Goal: Task Accomplishment & Management: Complete application form

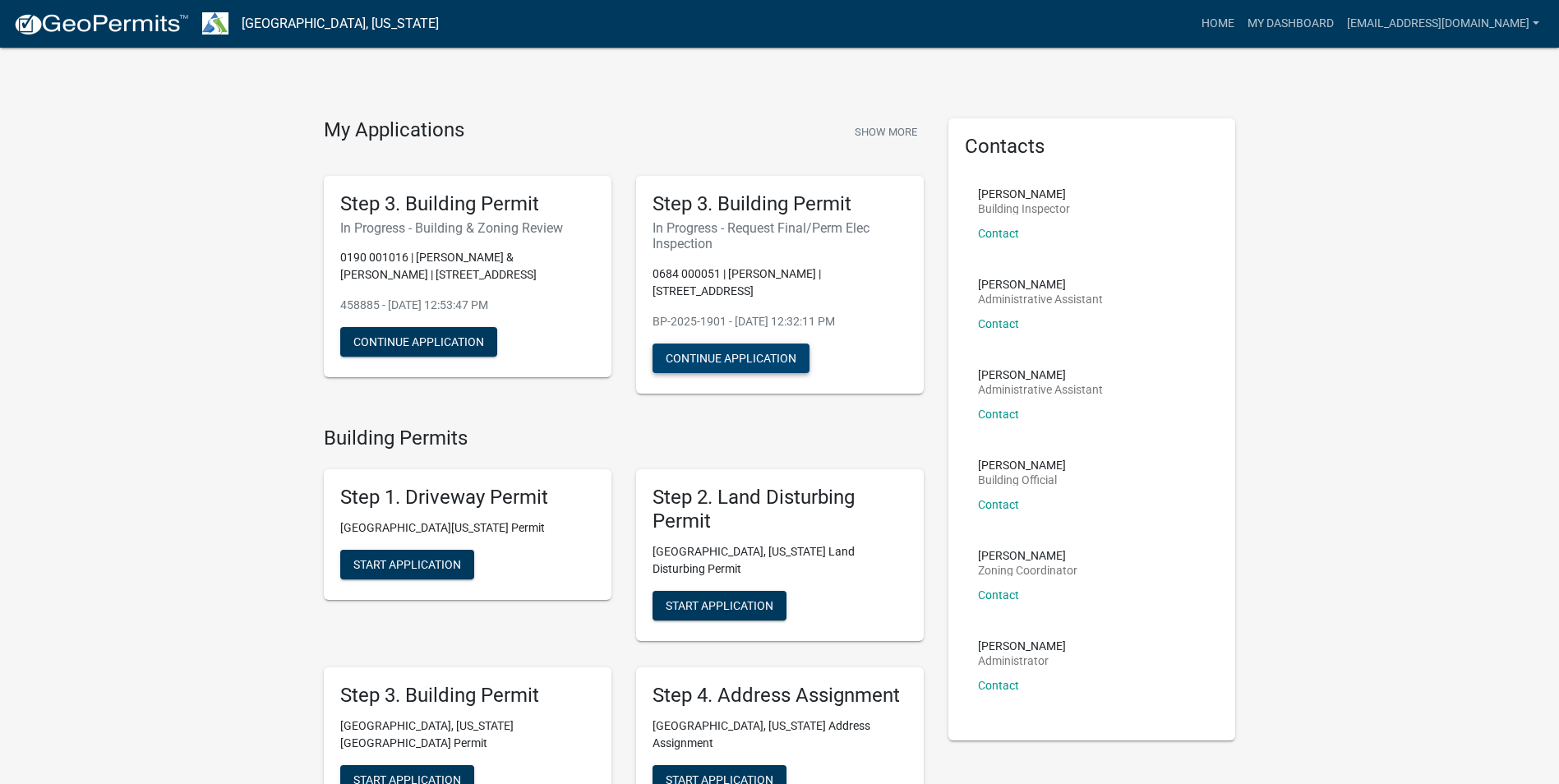
click at [744, 344] on button "Continue Application" at bounding box center [731, 359] width 157 height 30
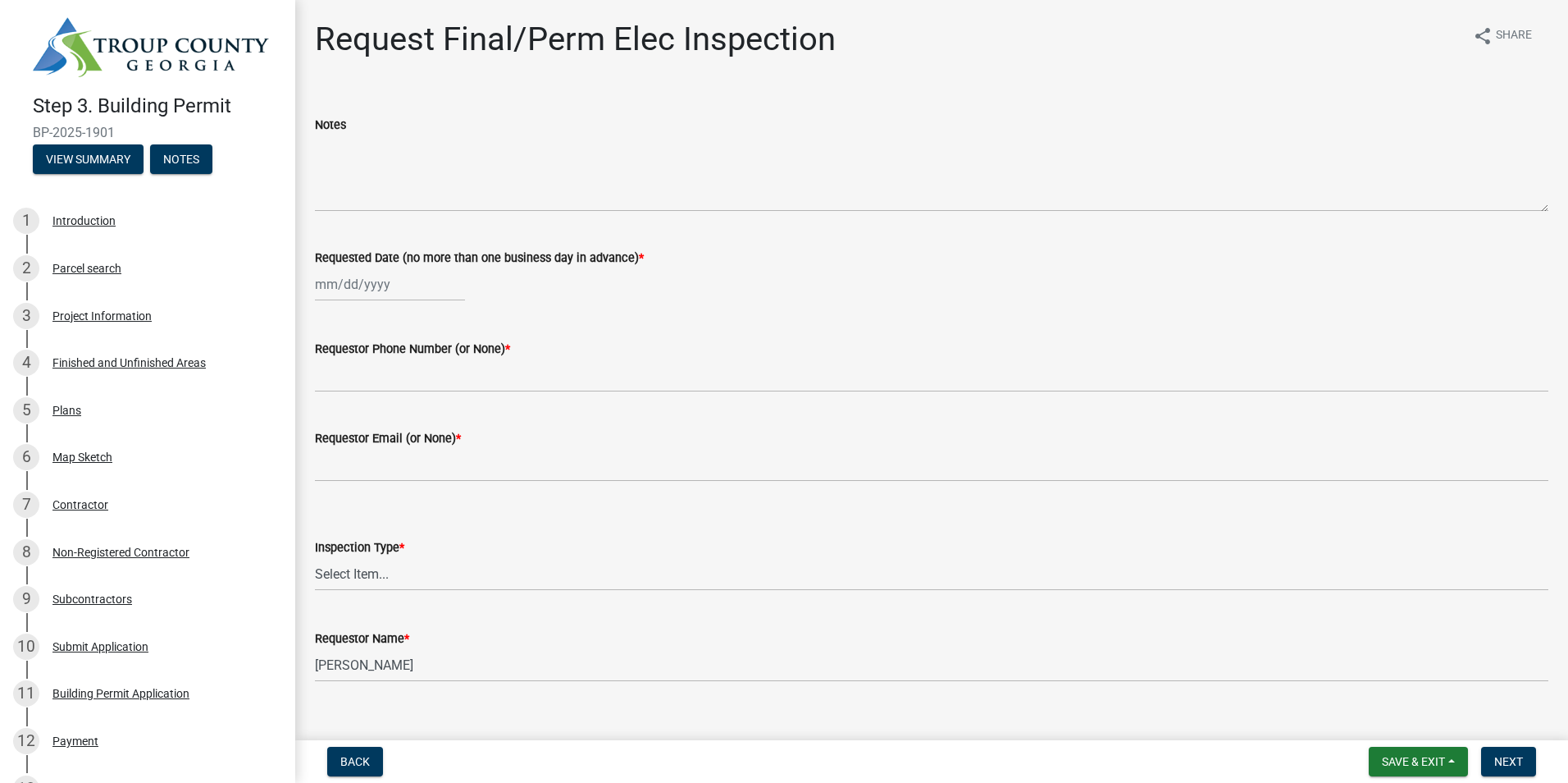
select select "8"
select select "2025"
click at [354, 288] on div "[PERSON_NAME] Feb Mar Apr [PERSON_NAME][DATE] Oct Nov [DATE] 1526 1527 1528 152…" at bounding box center [390, 284] width 150 height 33
click at [330, 452] on div "18" at bounding box center [332, 450] width 26 height 26
type input "[DATE]"
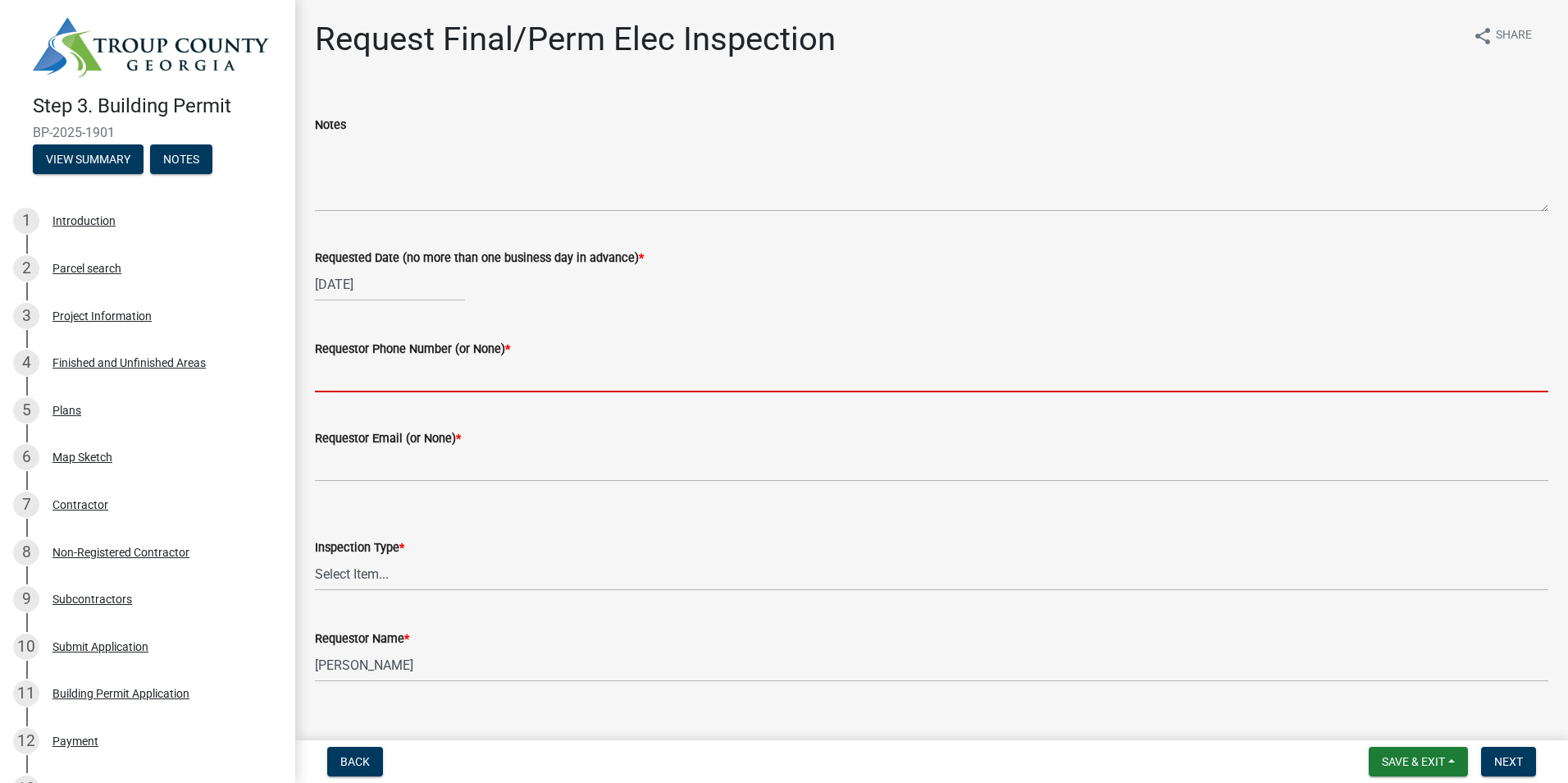
click at [362, 375] on input "Requestor Phone Number (or None) *" at bounding box center [932, 375] width 1234 height 33
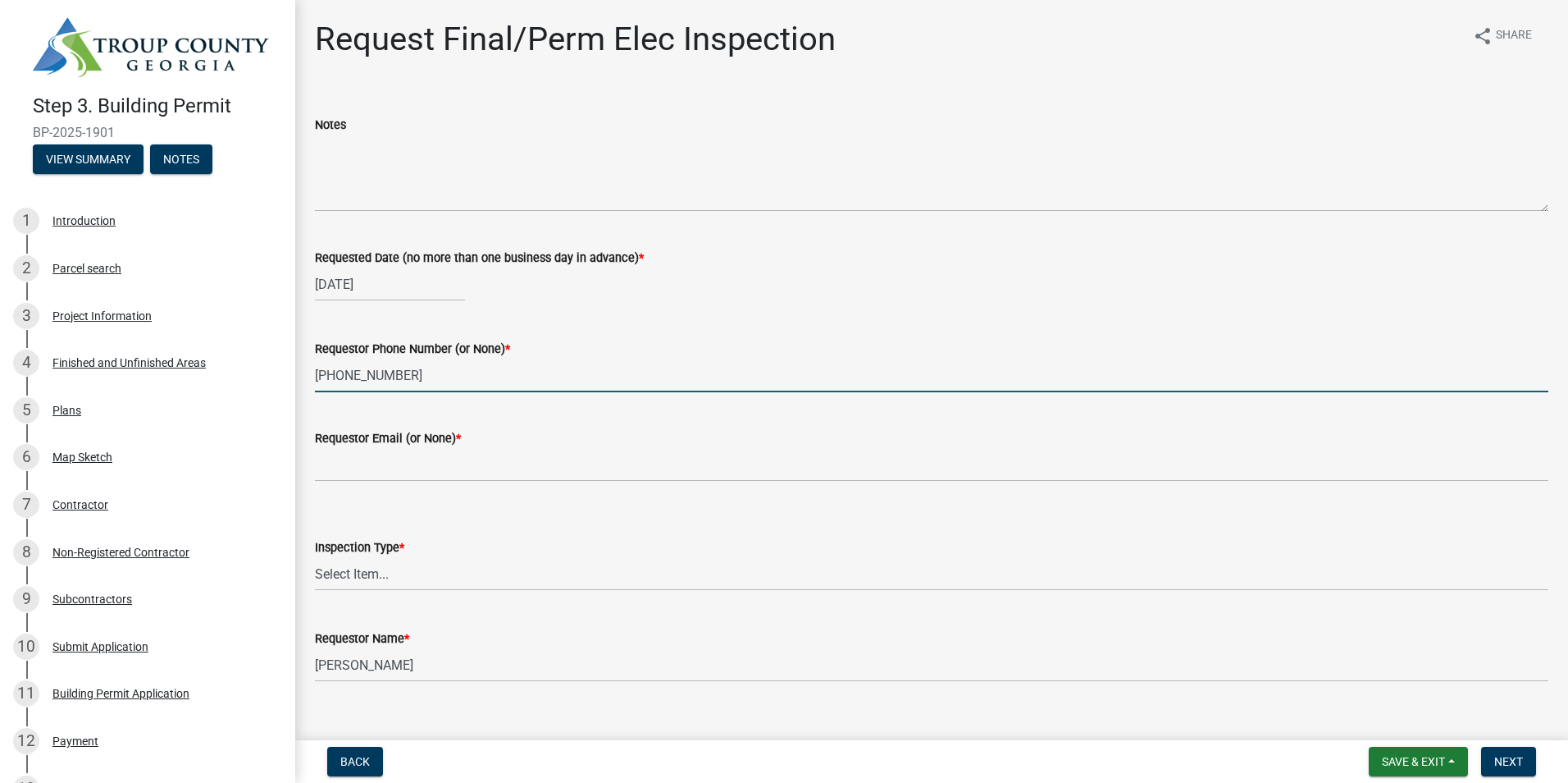
type input "[PHONE_NUMBER]"
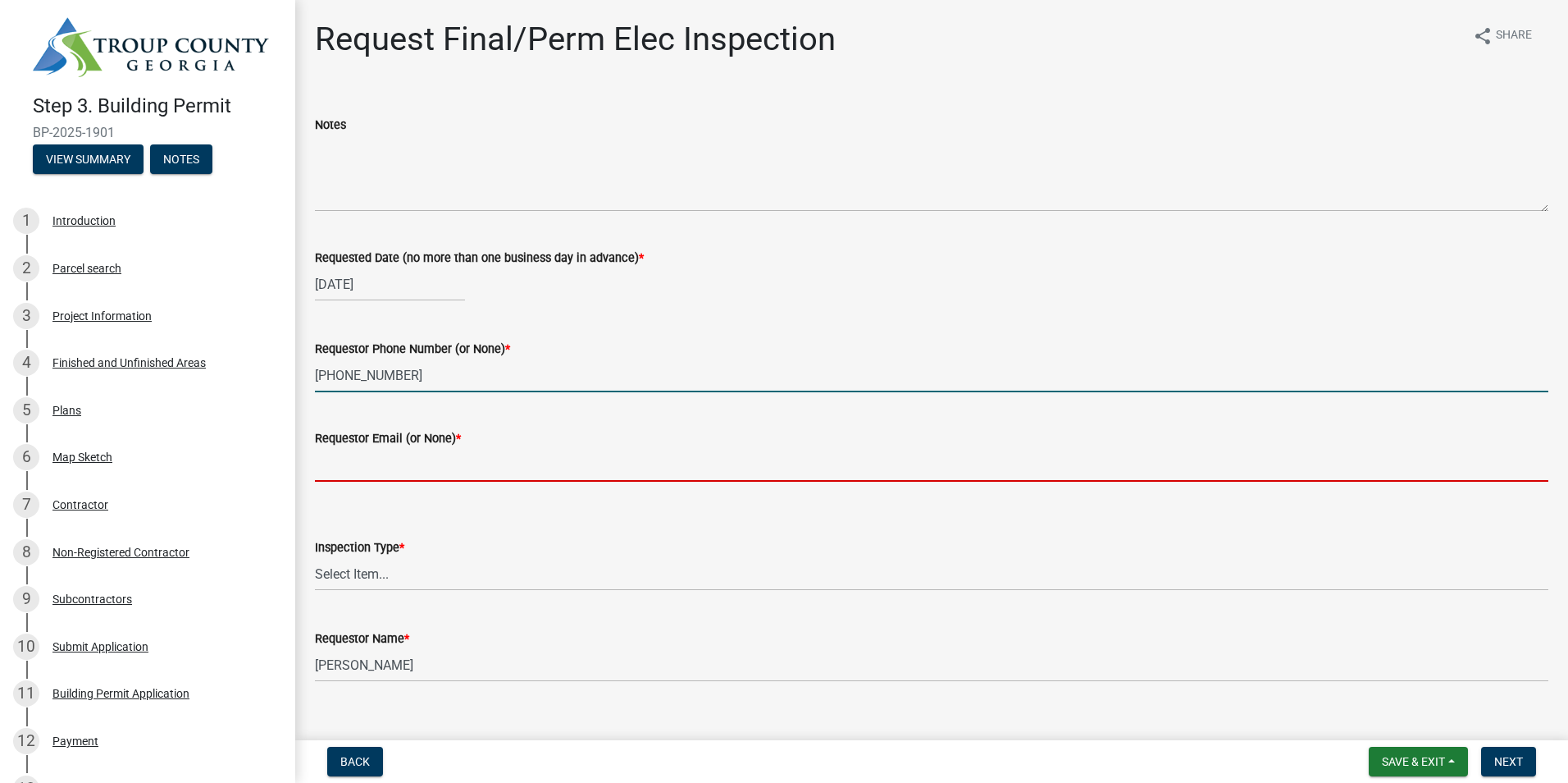
click at [412, 465] on input "Requestor Email (or None) *" at bounding box center [932, 464] width 1234 height 33
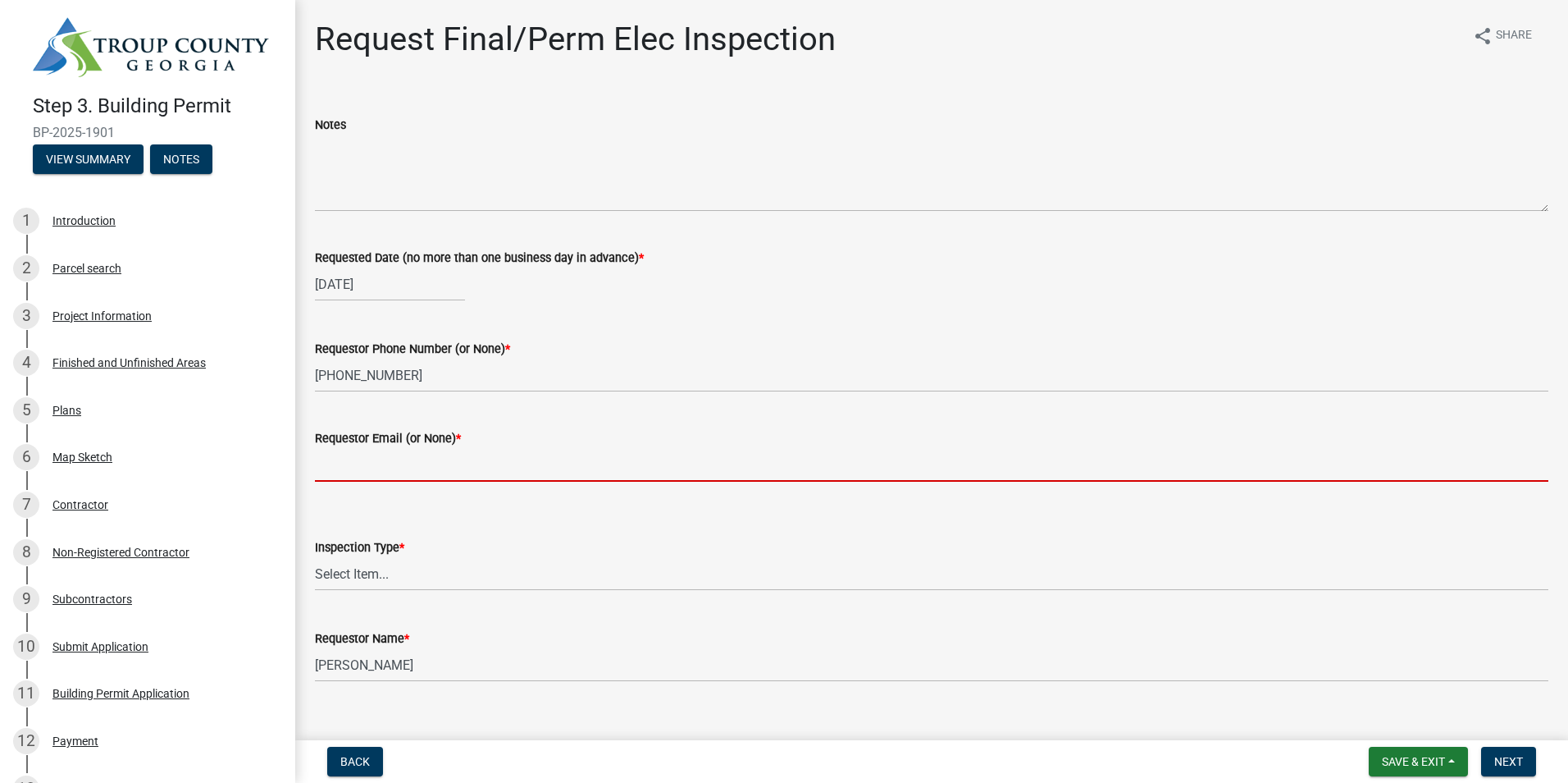
type input "[PERSON_NAME][EMAIL_ADDRESS][PERSON_NAME][DOMAIN_NAME]"
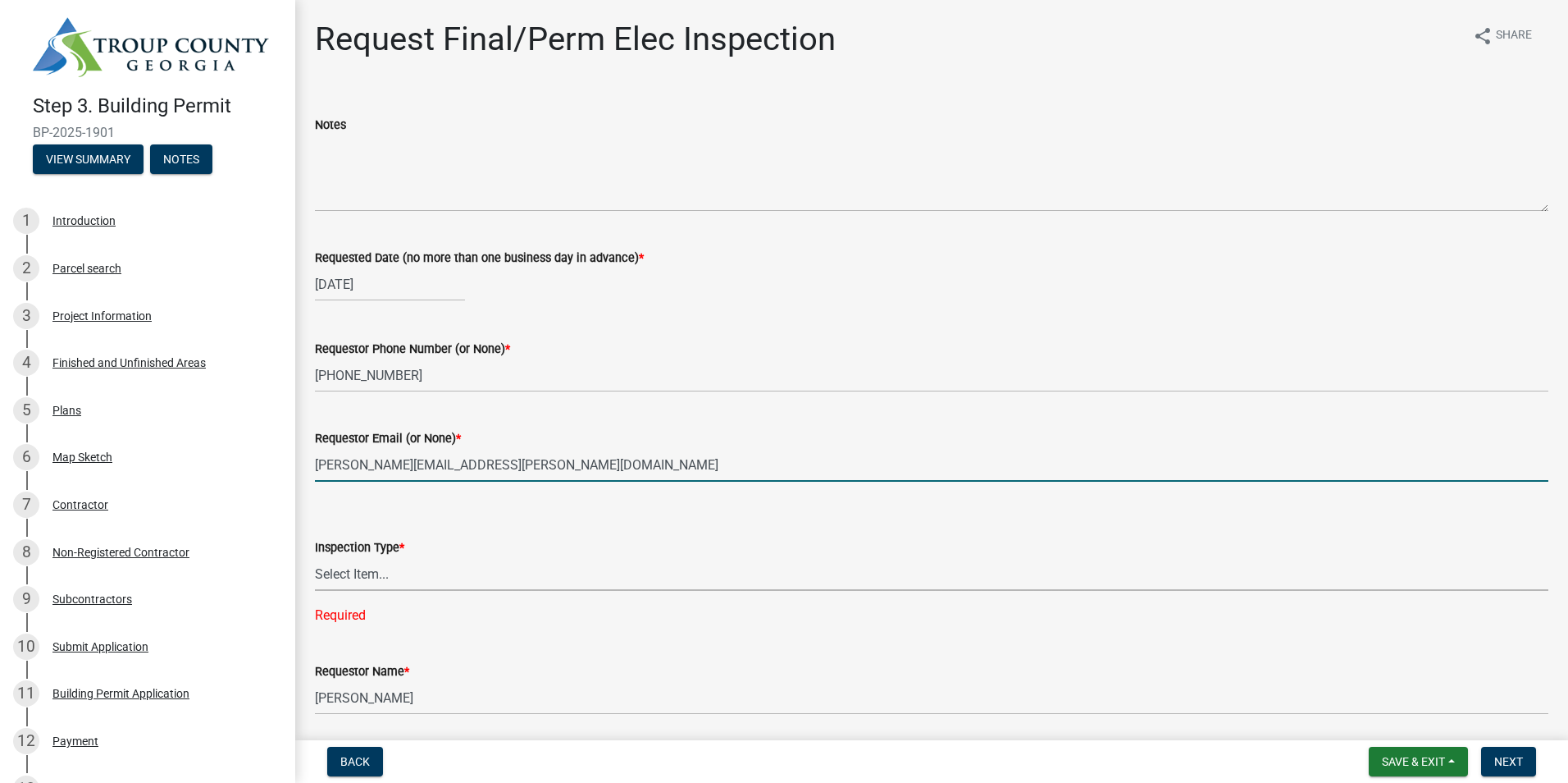
click at [397, 588] on select "Select Item... Final/Permanent Electrical" at bounding box center [932, 574] width 1234 height 33
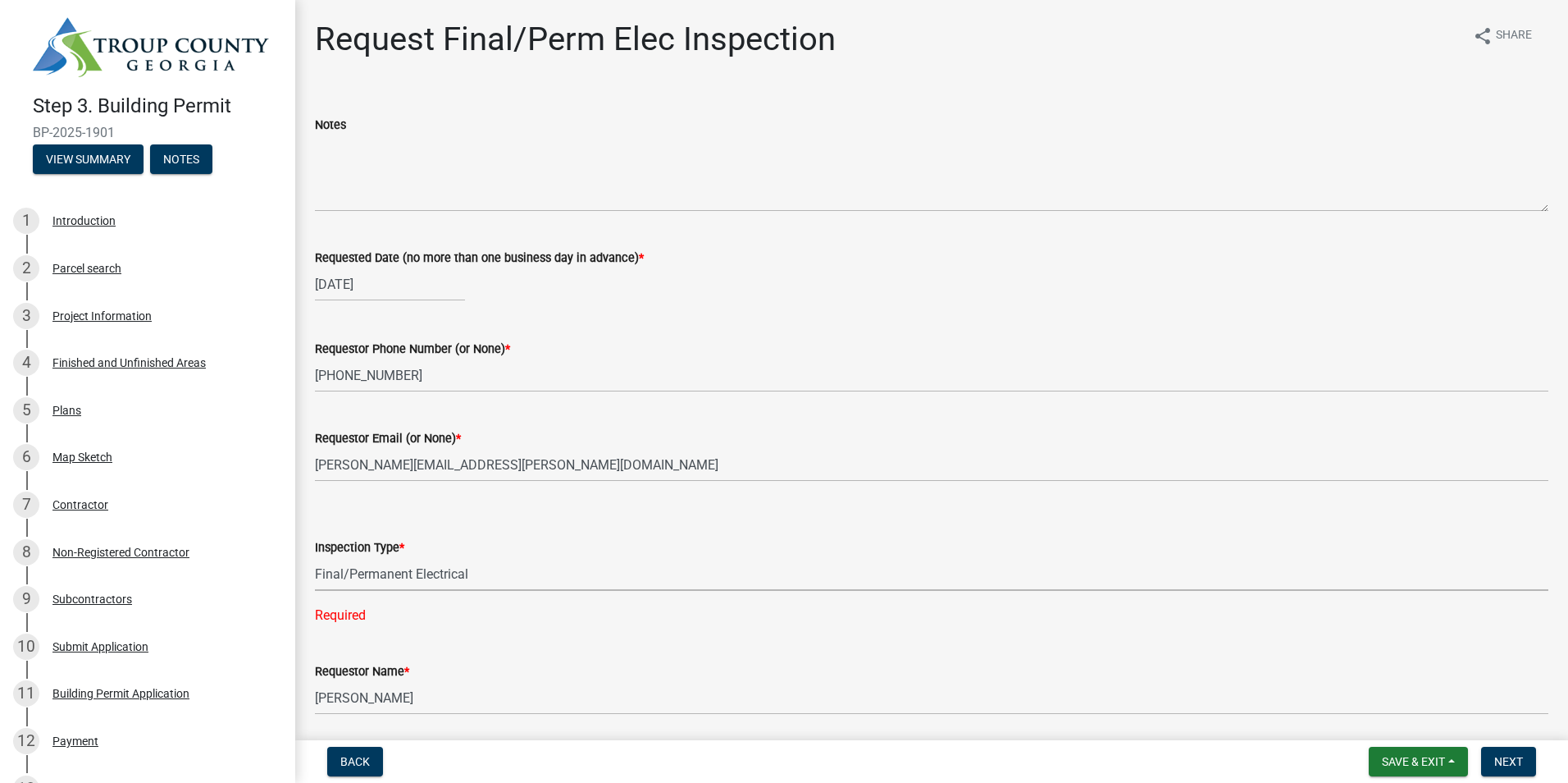
click at [315, 557] on select "Select Item... Final/Permanent Electrical" at bounding box center [932, 574] width 1234 height 33
select select "15602396-5ec3-4d50-b7ba-128f4fe7a0c1"
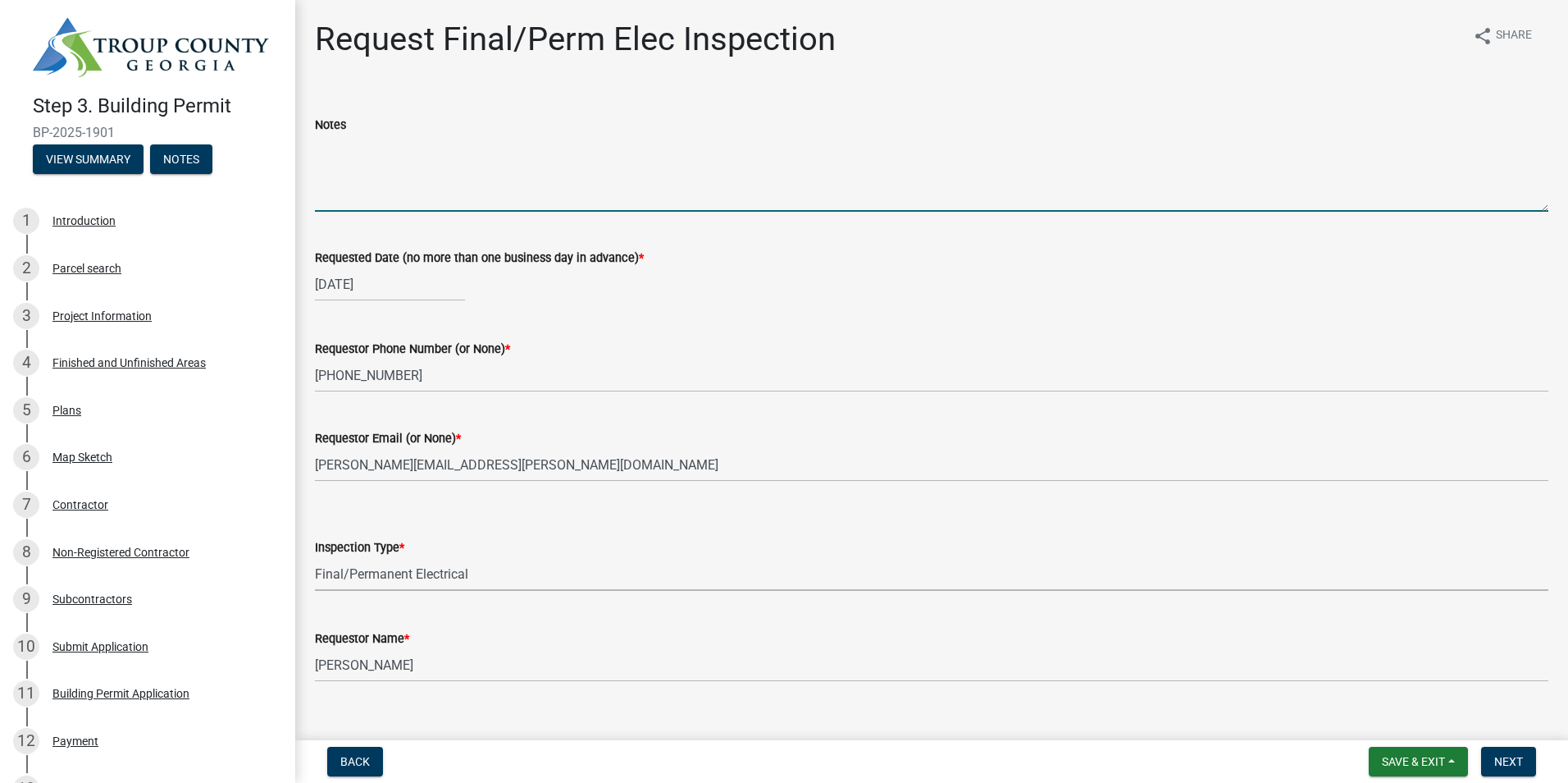
click at [365, 173] on textarea "Notes" at bounding box center [932, 173] width 1234 height 77
click at [487, 144] on textarea "This inspection is for" at bounding box center [932, 173] width 1234 height 77
type textarea "This inspection is for HVAC final/reinspection. Thank you."
click at [1499, 765] on span "Next" at bounding box center [1508, 761] width 29 height 13
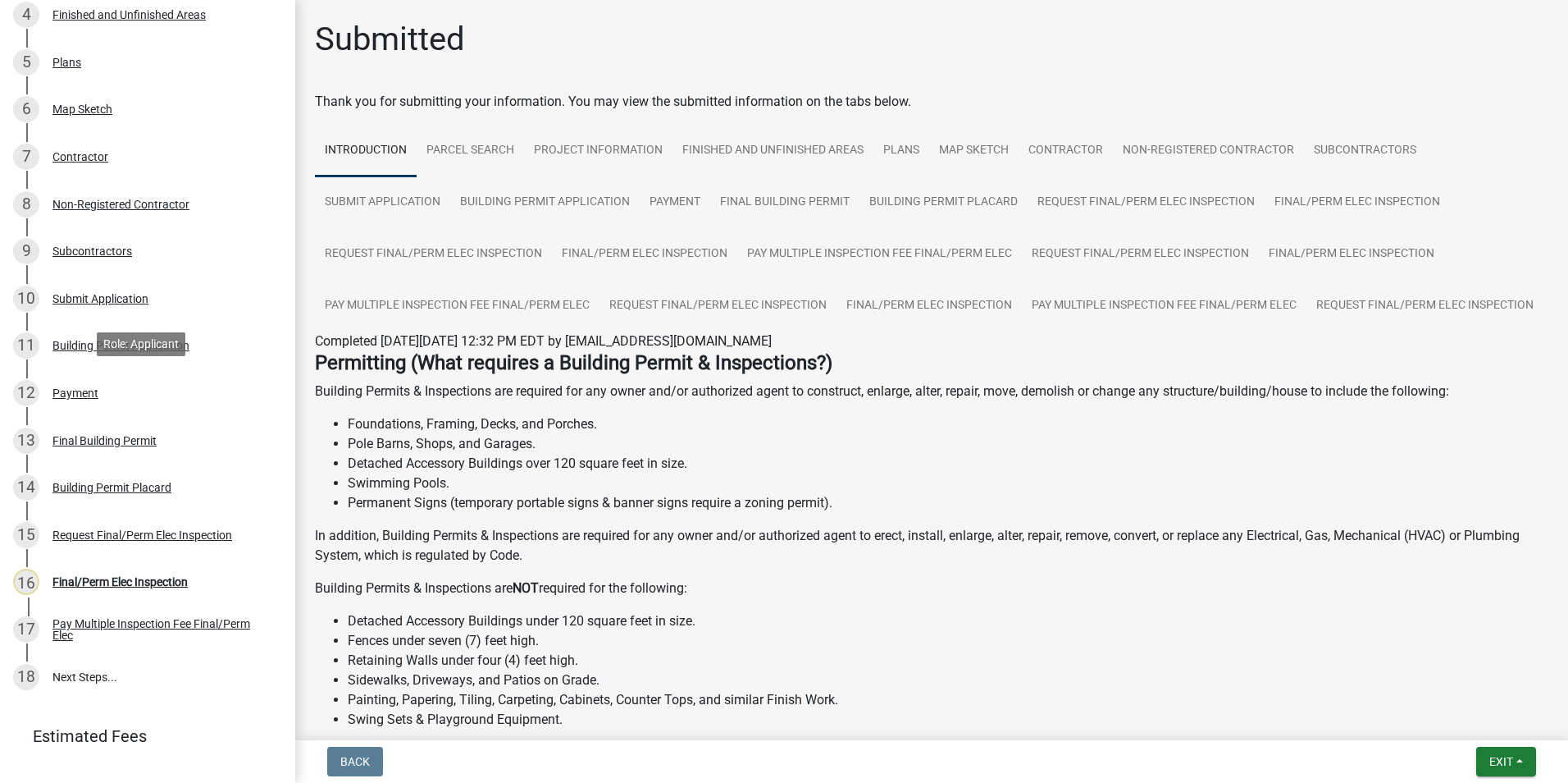
scroll to position [526, 0]
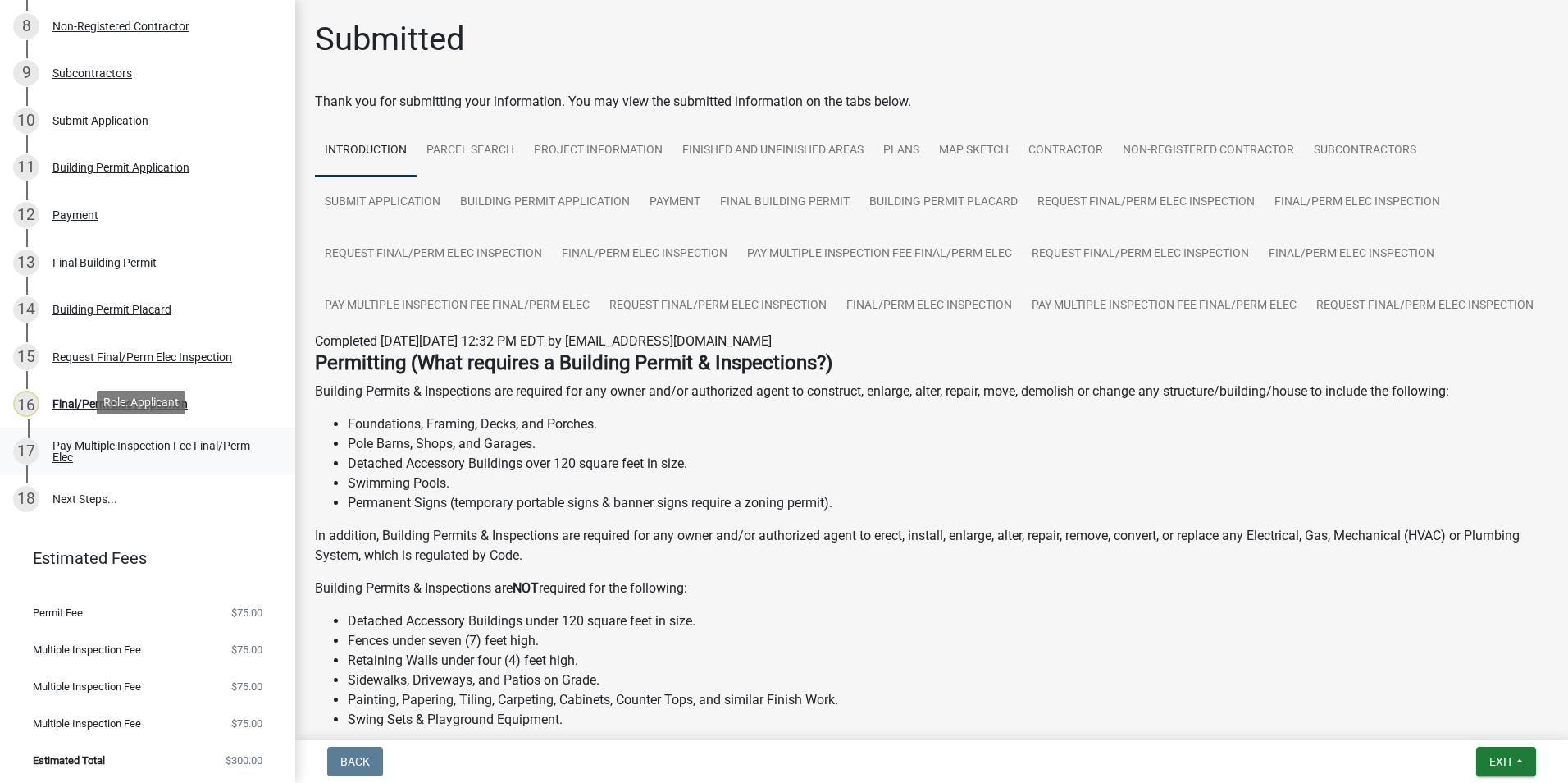
click at [153, 441] on div "Pay Multiple Inspection Fee Final/Perm Elec" at bounding box center [161, 451] width 217 height 23
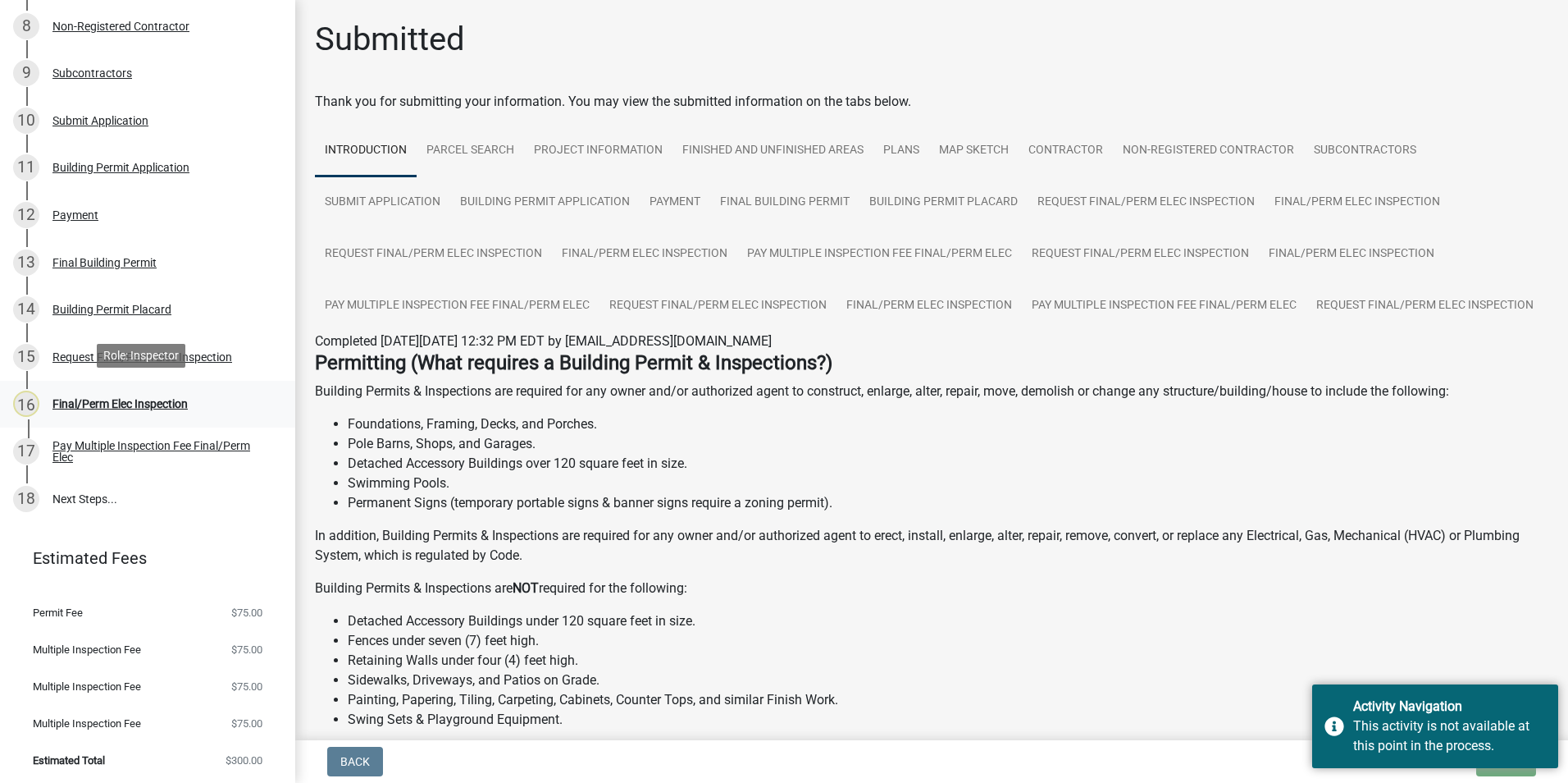
click at [89, 403] on div "Final/Perm Elec Inspection" at bounding box center [120, 403] width 135 height 11
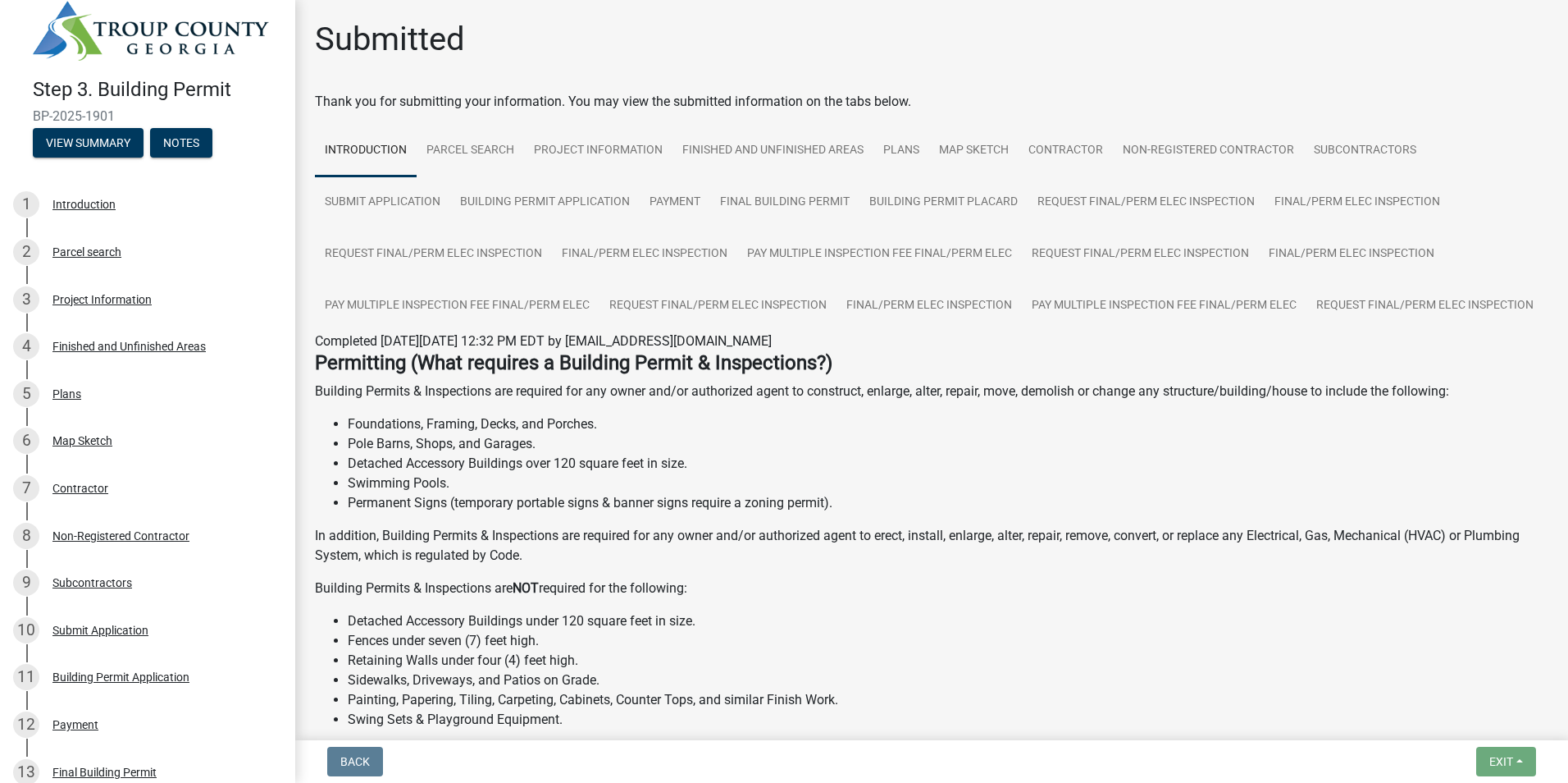
scroll to position [0, 0]
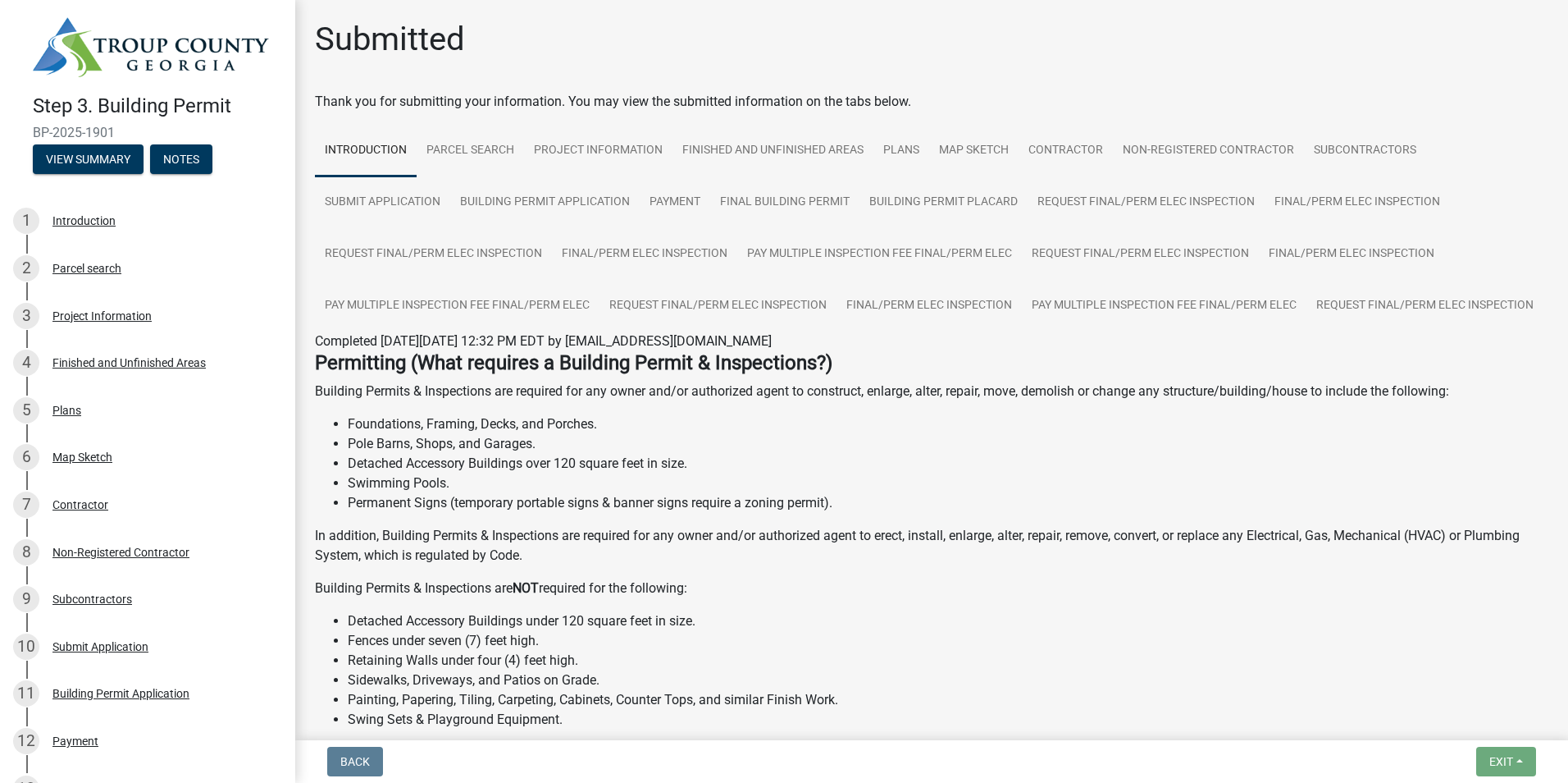
drag, startPoint x: 33, startPoint y: 125, endPoint x: 119, endPoint y: 128, distance: 86.1
click at [119, 128] on span "BP-2025-1901" at bounding box center [147, 133] width 230 height 16
copy span "BP-2025-1901"
